Goal: Find specific page/section: Find specific page/section

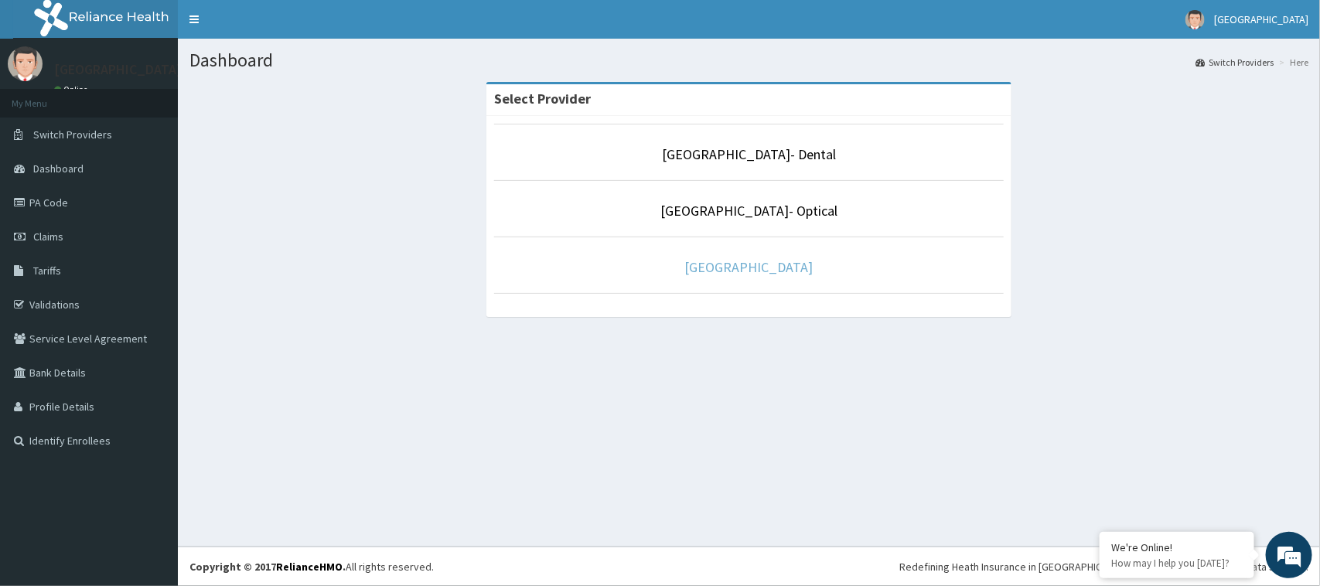
click at [739, 273] on link "[GEOGRAPHIC_DATA]" at bounding box center [749, 267] width 128 height 18
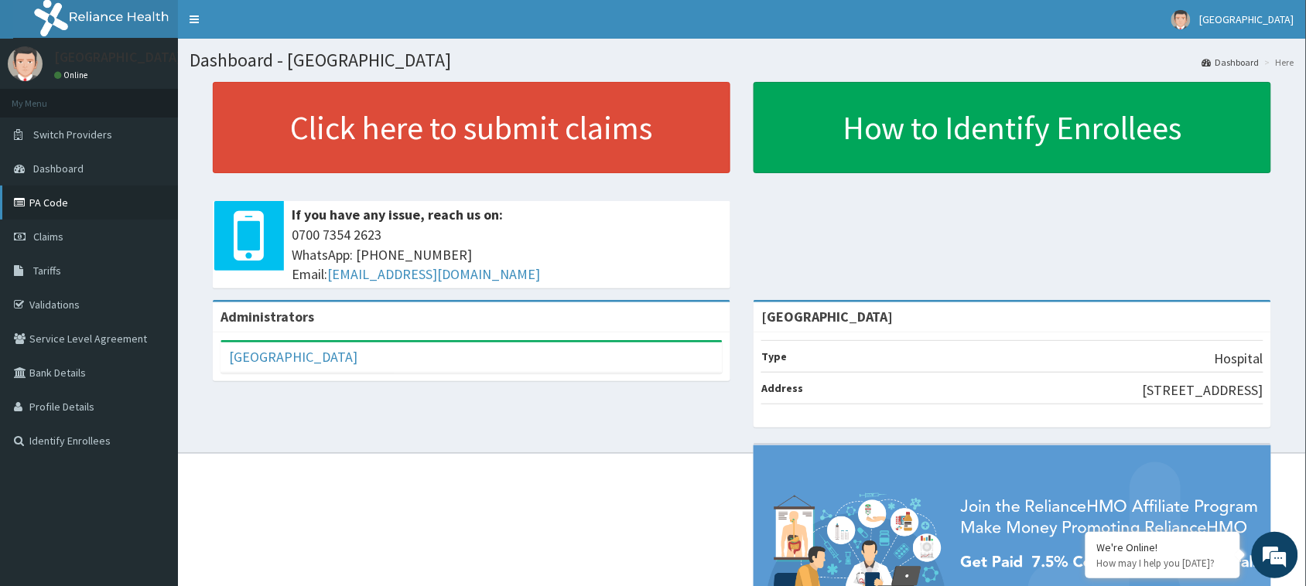
click at [36, 206] on link "PA Code" at bounding box center [89, 203] width 178 height 34
